Goal: Information Seeking & Learning: Check status

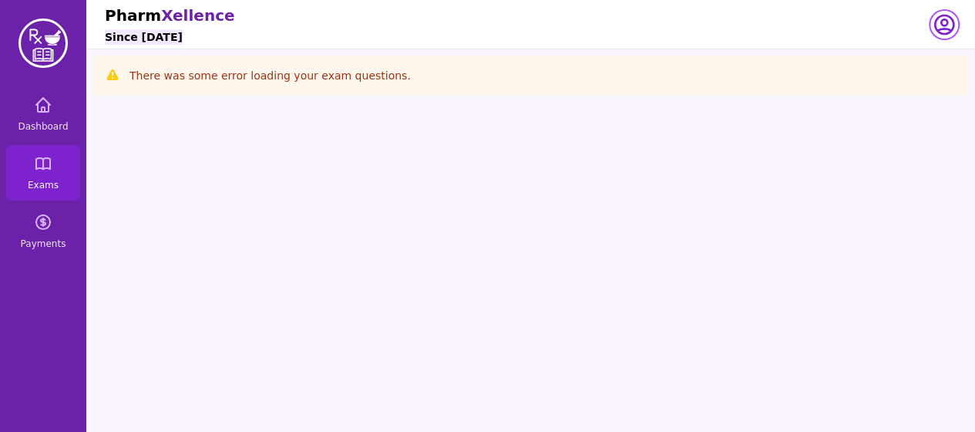
click at [953, 25] on icon "button" at bounding box center [944, 24] width 18 height 18
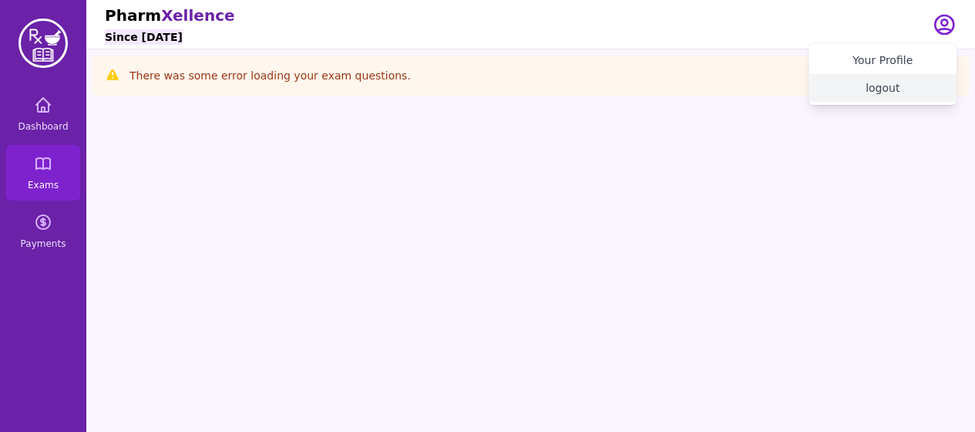
click at [879, 97] on button "logout" at bounding box center [883, 88] width 148 height 28
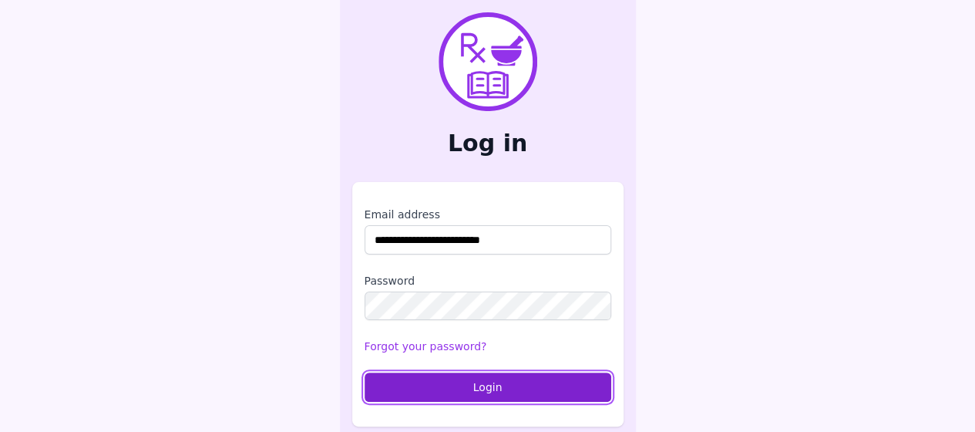
click at [446, 388] on button "Login" at bounding box center [488, 386] width 247 height 29
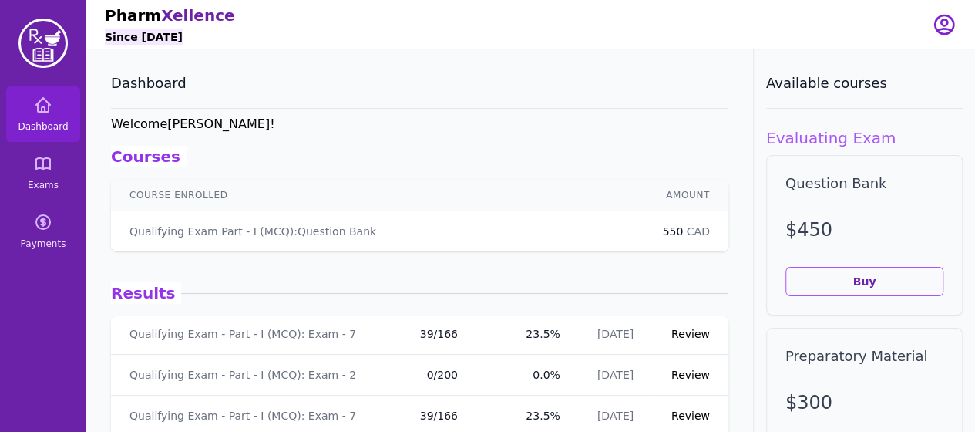
scroll to position [35, 0]
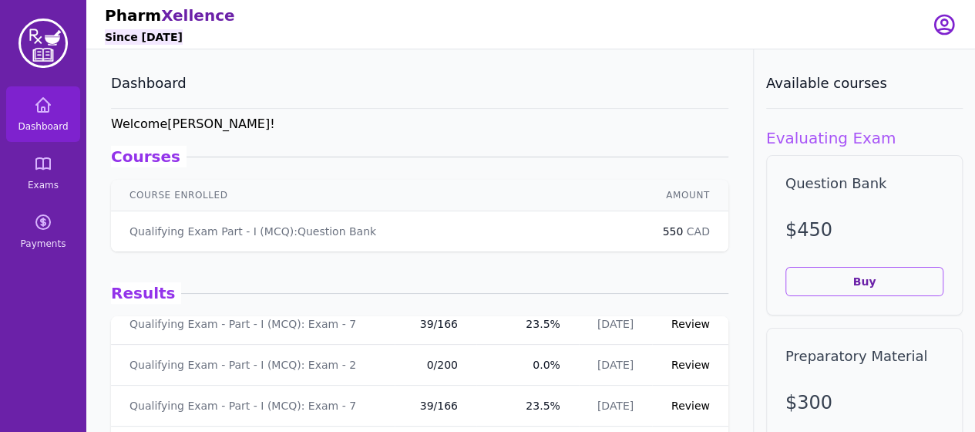
click at [688, 403] on link "Review" at bounding box center [690, 405] width 39 height 12
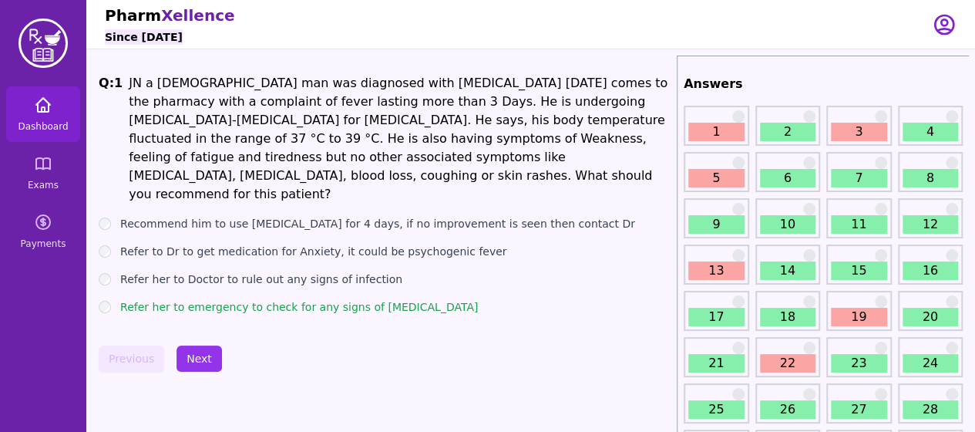
drag, startPoint x: 688, startPoint y: 403, endPoint x: 52, endPoint y: 127, distance: 693.2
click at [52, 127] on span "Dashboard" at bounding box center [43, 126] width 50 height 12
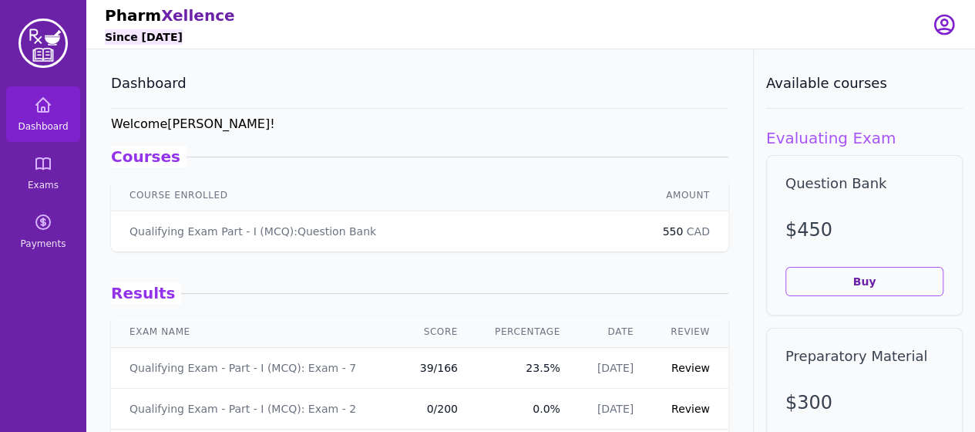
click at [675, 358] on td "Review" at bounding box center [690, 368] width 76 height 41
click at [674, 364] on link "Review" at bounding box center [690, 367] width 39 height 12
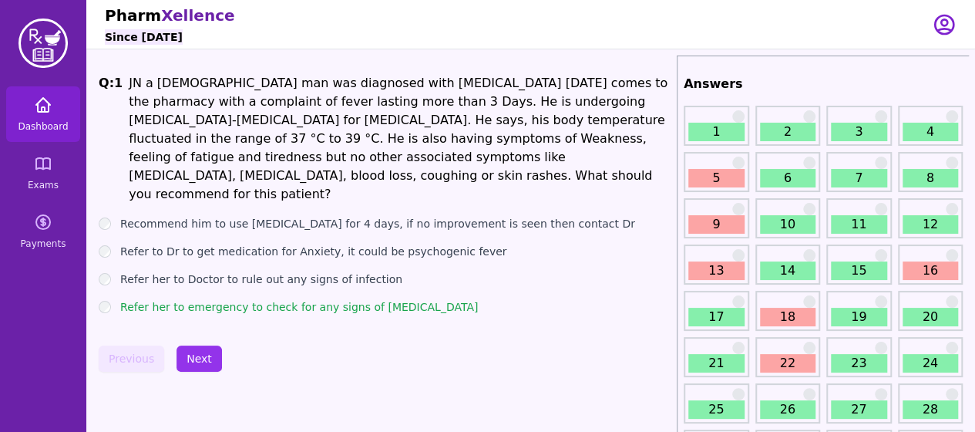
click at [31, 113] on link "Dashboard" at bounding box center [43, 113] width 74 height 55
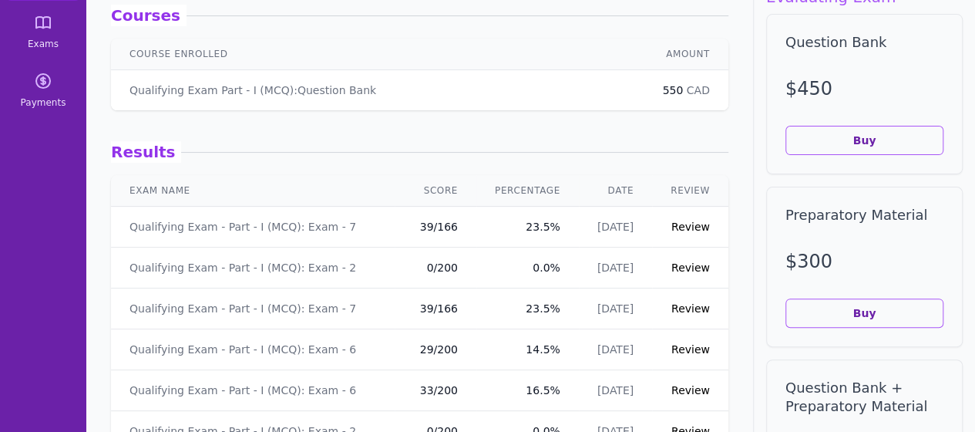
scroll to position [142, 0]
click at [671, 308] on link "Review" at bounding box center [690, 307] width 39 height 12
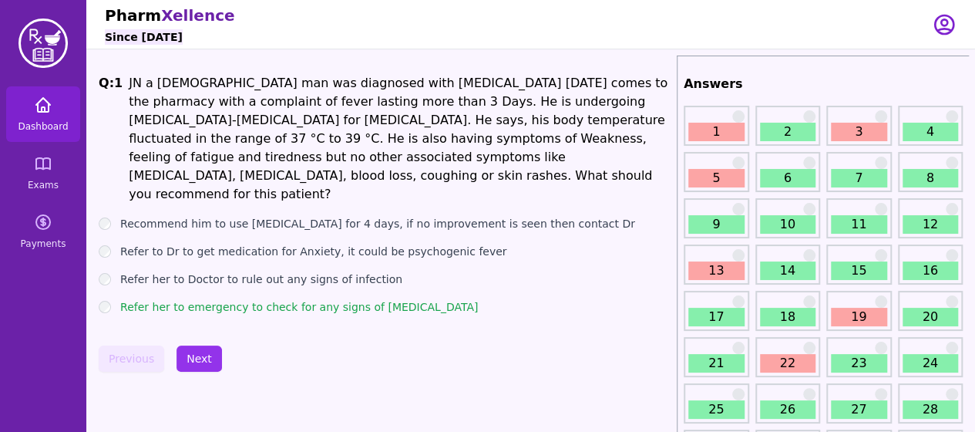
click at [59, 111] on link "Dashboard" at bounding box center [43, 113] width 74 height 55
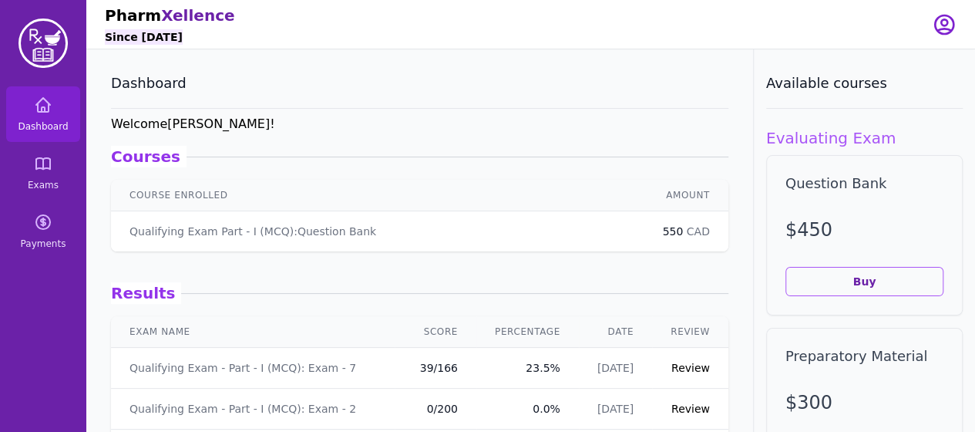
click at [677, 375] on td "Review" at bounding box center [690, 368] width 76 height 41
click at [680, 371] on link "Review" at bounding box center [690, 367] width 39 height 12
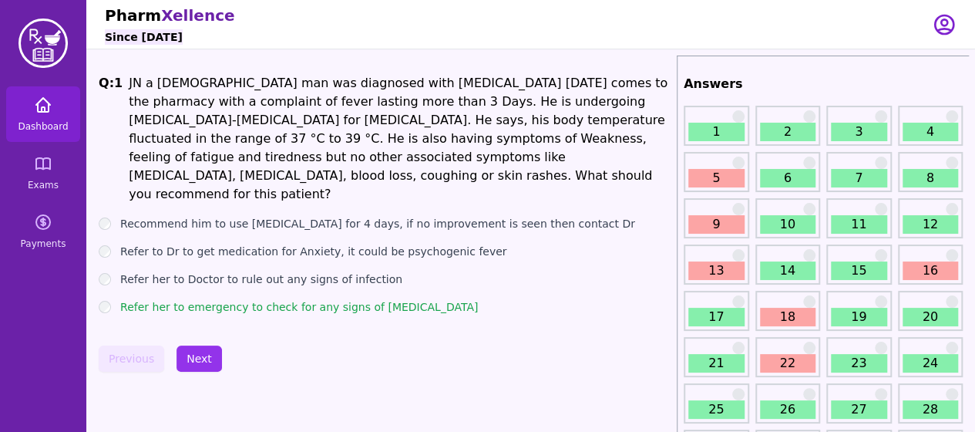
click at [37, 117] on link "Dashboard" at bounding box center [43, 113] width 74 height 55
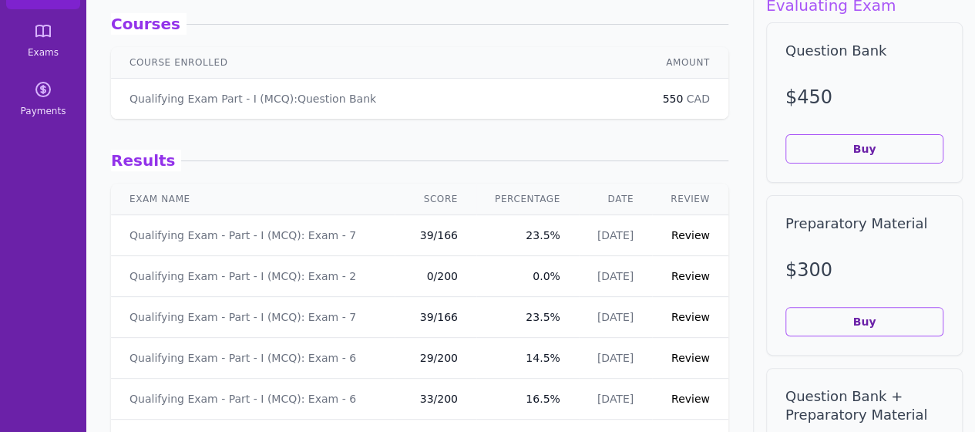
scroll to position [134, 0]
click at [681, 316] on link "Review" at bounding box center [690, 315] width 39 height 12
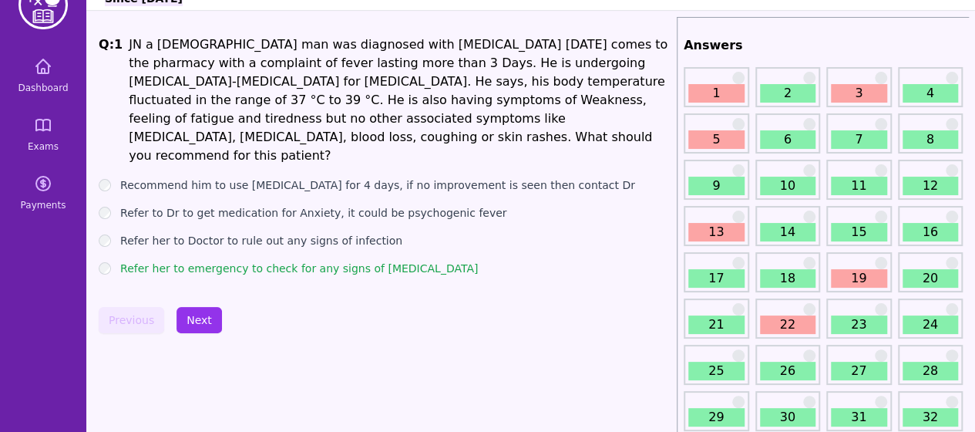
scroll to position [37, 0]
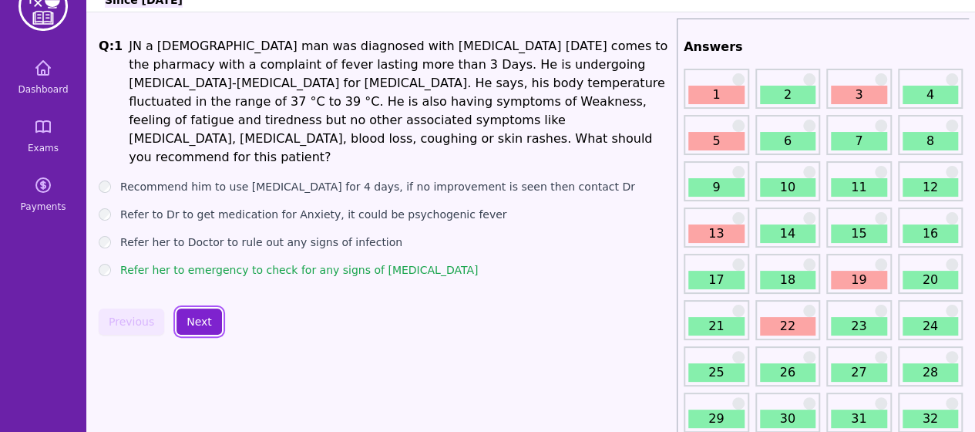
click at [184, 311] on button "Next" at bounding box center [199, 321] width 45 height 26
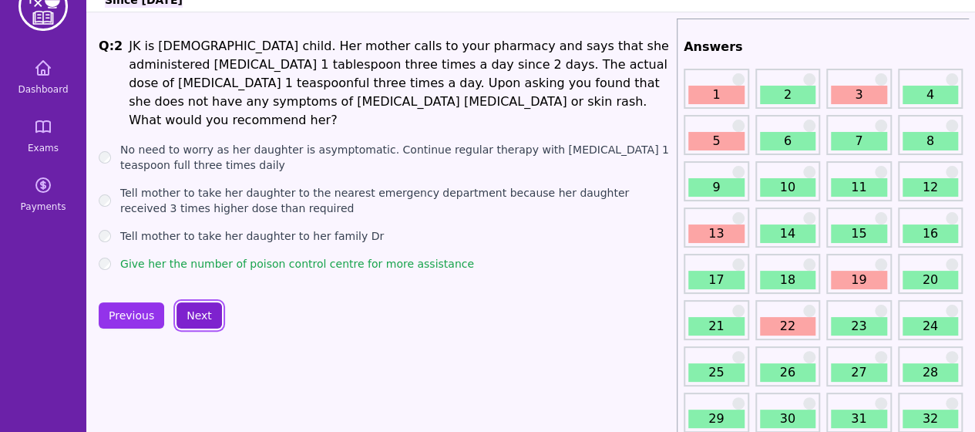
click at [184, 311] on button "Next" at bounding box center [199, 315] width 45 height 26
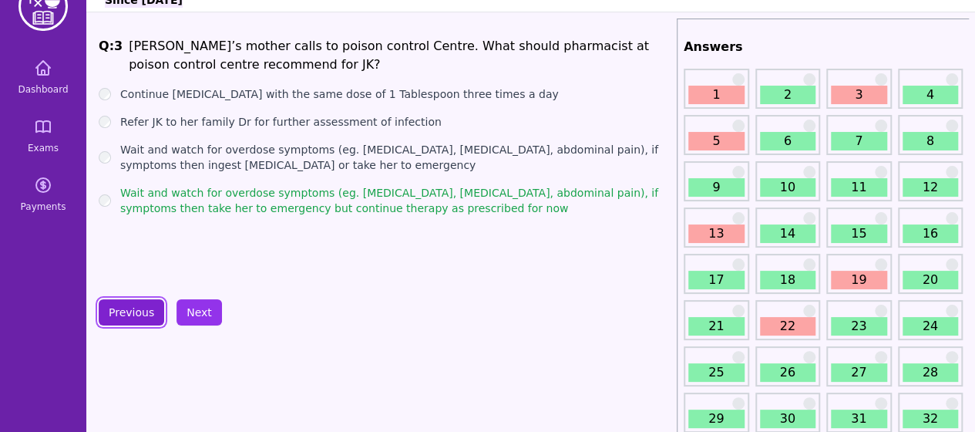
click at [122, 321] on button "Previous" at bounding box center [132, 312] width 66 height 26
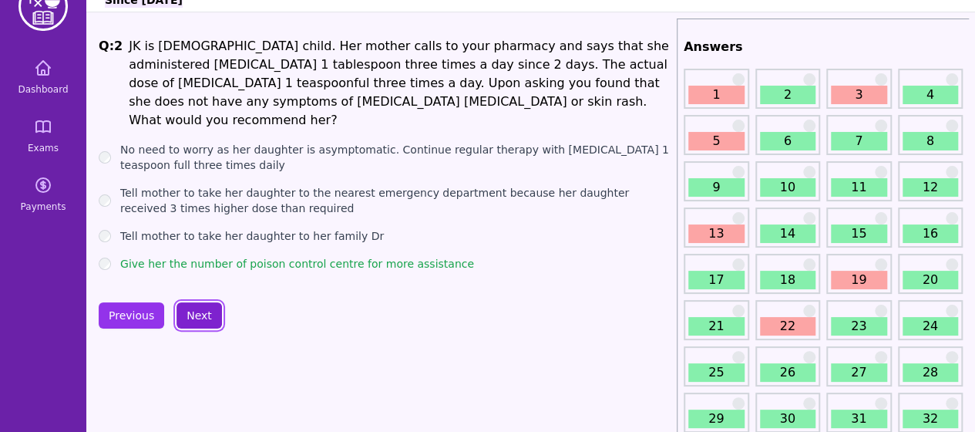
click at [193, 309] on button "Next" at bounding box center [199, 315] width 45 height 26
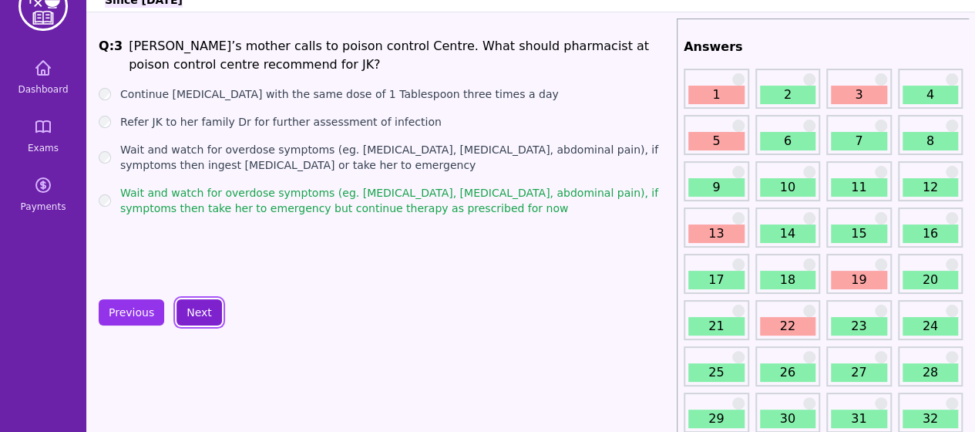
click at [204, 309] on button "Next" at bounding box center [199, 312] width 45 height 26
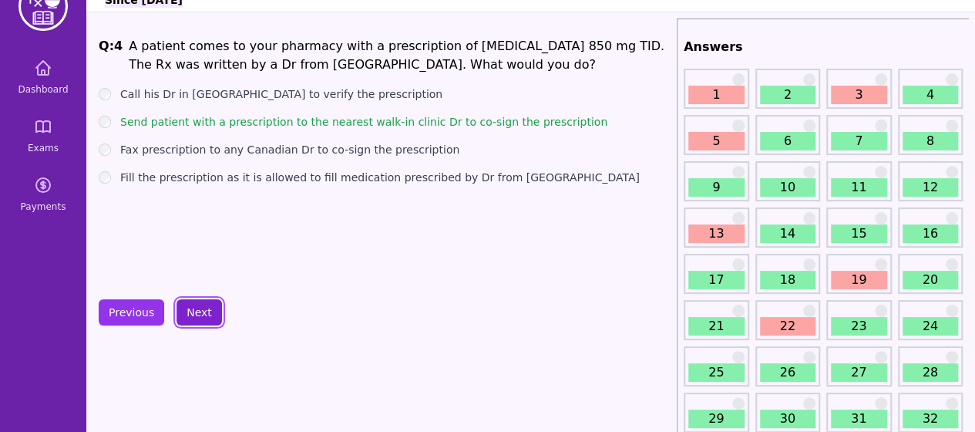
click at [204, 309] on button "Next" at bounding box center [199, 312] width 45 height 26
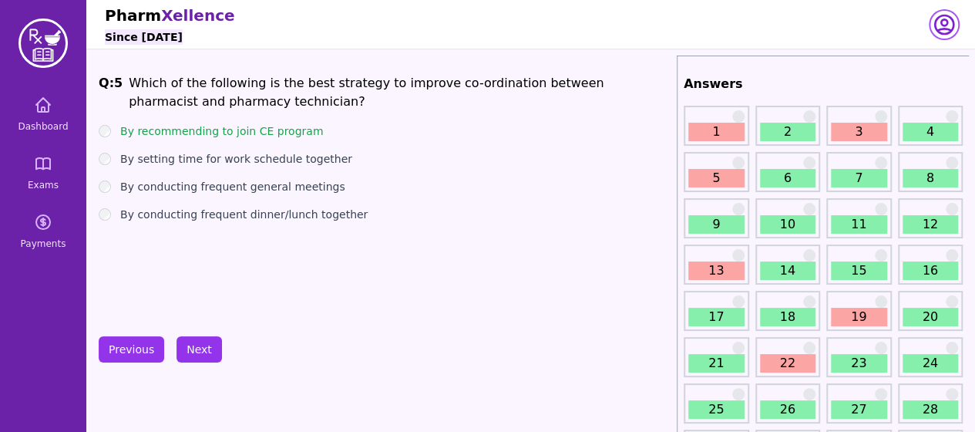
click at [946, 18] on icon "button" at bounding box center [944, 24] width 25 height 25
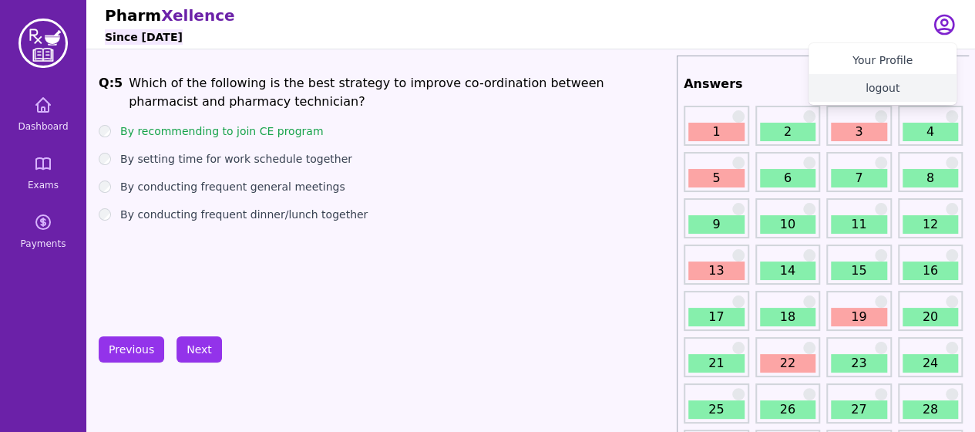
click at [871, 91] on button "logout" at bounding box center [883, 88] width 148 height 28
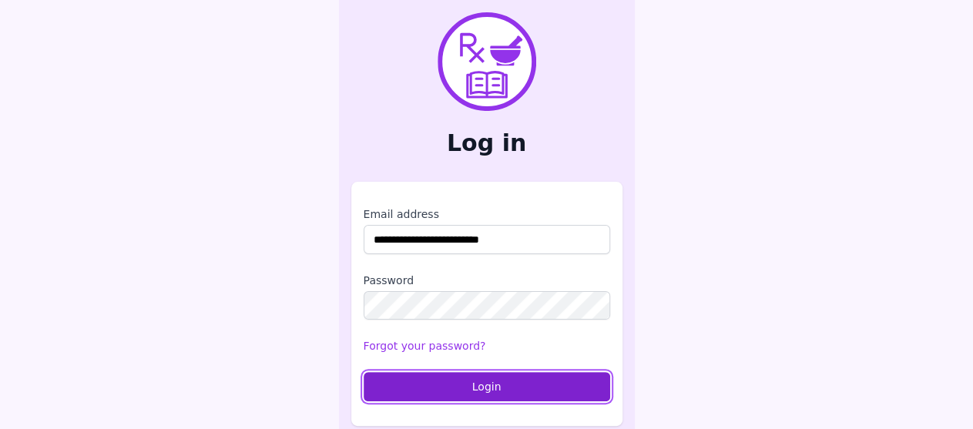
click at [416, 394] on button "Login" at bounding box center [487, 386] width 247 height 29
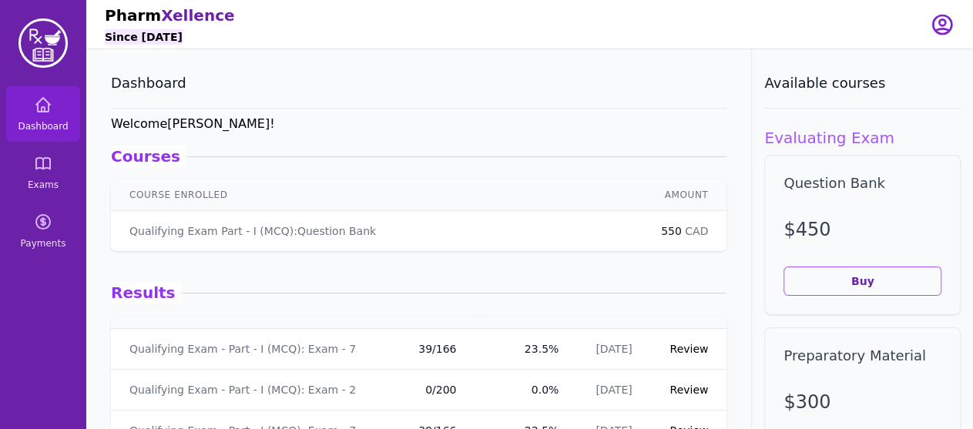
scroll to position [17, 0]
click at [670, 346] on link "Review" at bounding box center [689, 351] width 39 height 12
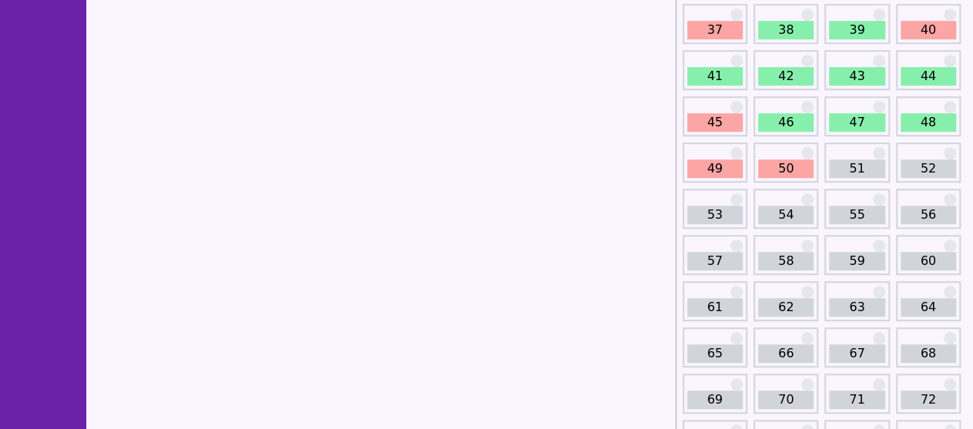
scroll to position [516, 0]
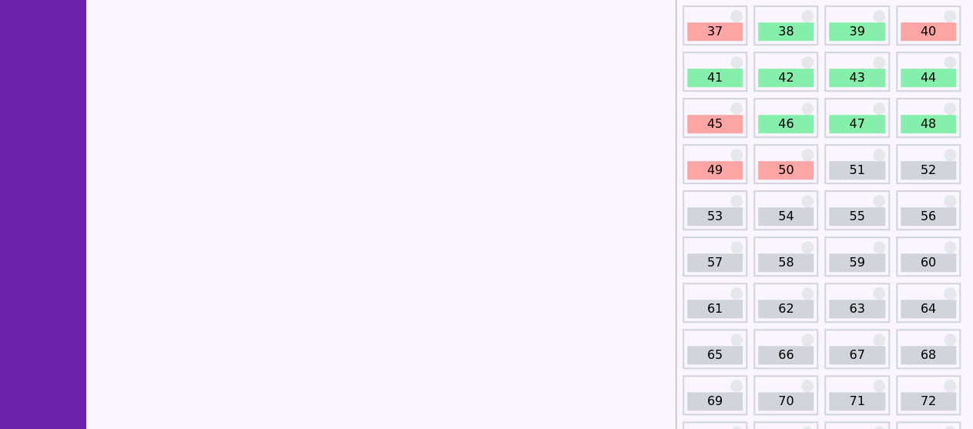
click at [789, 166] on link "50" at bounding box center [785, 170] width 55 height 18
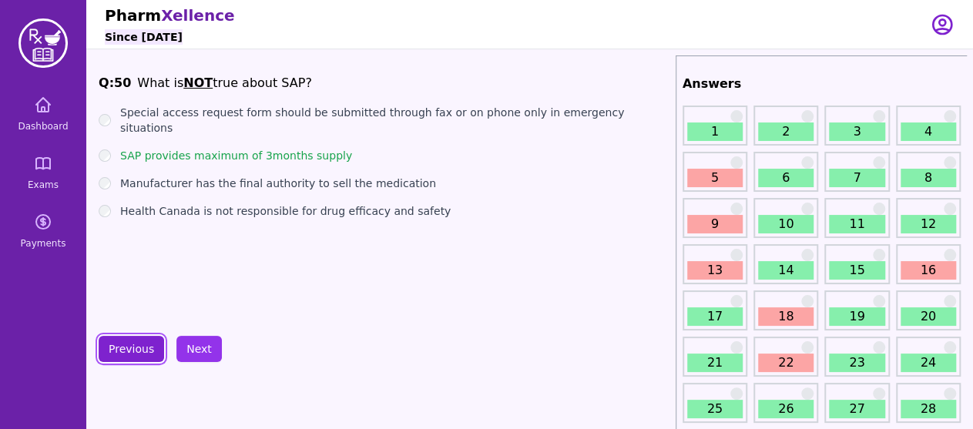
click at [150, 357] on button "Previous" at bounding box center [132, 349] width 66 height 26
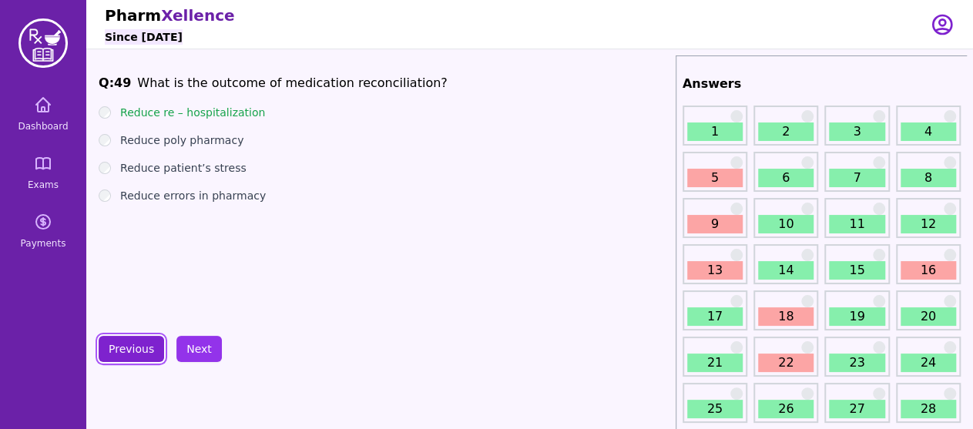
click at [150, 357] on button "Previous" at bounding box center [132, 349] width 66 height 26
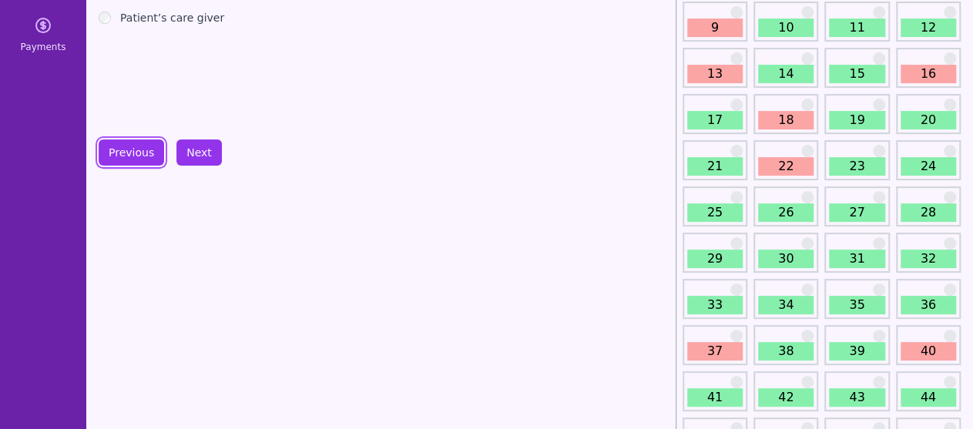
scroll to position [332, 0]
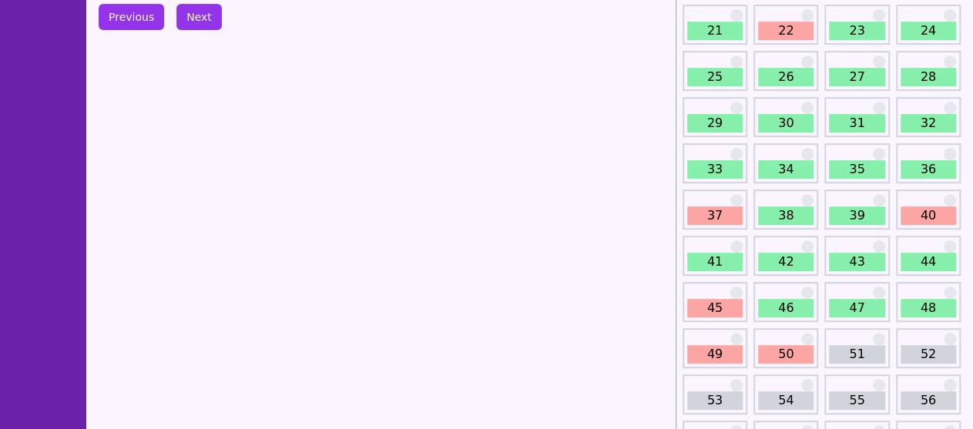
click at [783, 304] on link "46" at bounding box center [785, 308] width 55 height 18
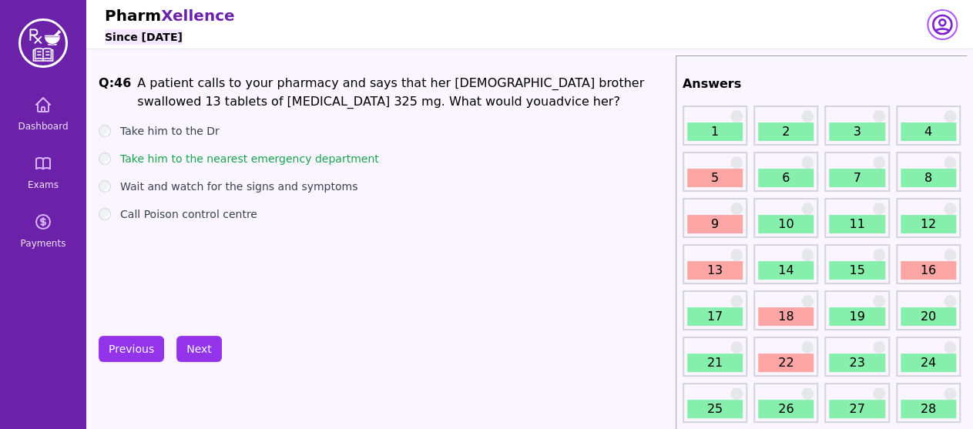
click at [934, 12] on icon "button" at bounding box center [942, 24] width 25 height 25
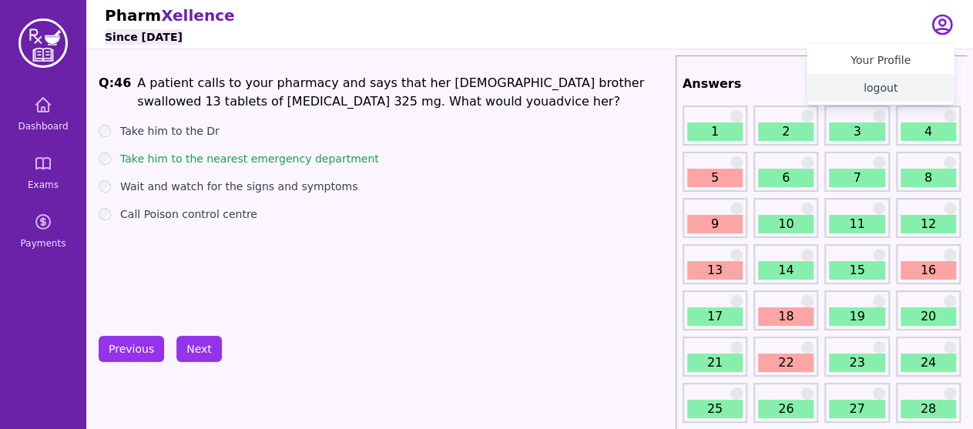
click at [882, 89] on button "logout" at bounding box center [881, 88] width 148 height 28
